Goal: Task Accomplishment & Management: Use online tool/utility

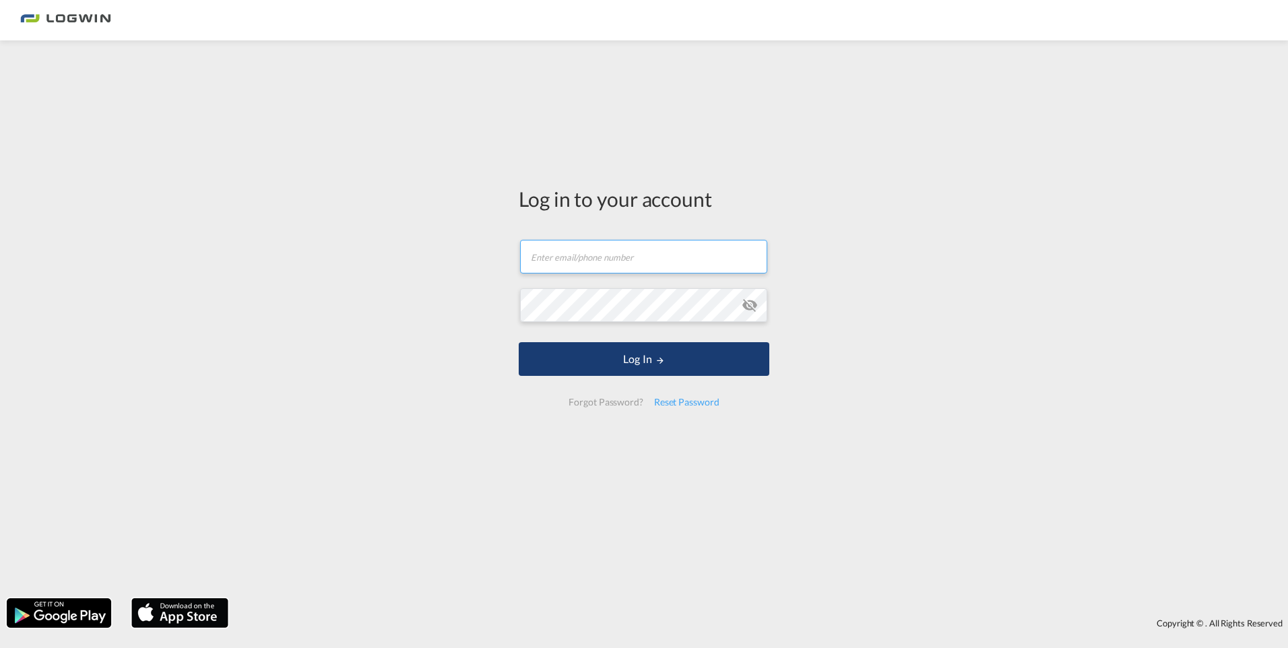
type input "[PERSON_NAME][EMAIL_ADDRESS][DOMAIN_NAME]"
click at [661, 361] on md-icon "LOGIN" at bounding box center [660, 360] width 9 height 9
